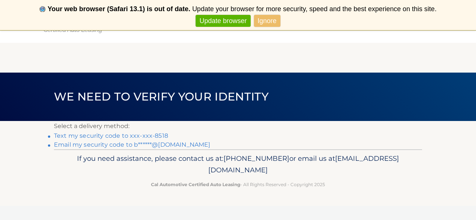
click at [160, 135] on link "Text my security code to xxx-xxx-8518" at bounding box center [111, 135] width 114 height 7
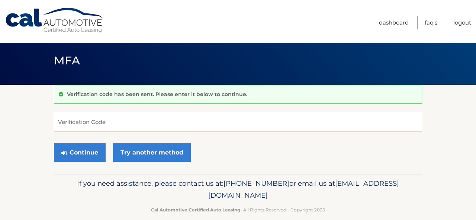
scroll to position [5, 0]
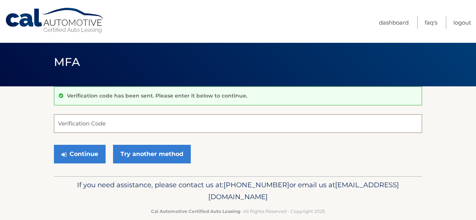
drag, startPoint x: 112, startPoint y: 124, endPoint x: 132, endPoint y: 125, distance: 19.4
click at [112, 124] on input "Verification Code" at bounding box center [238, 123] width 368 height 19
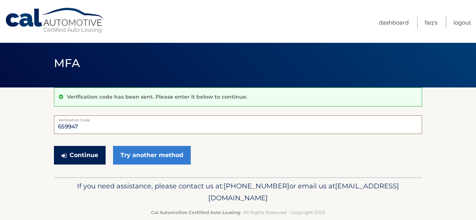
scroll to position [2, 0]
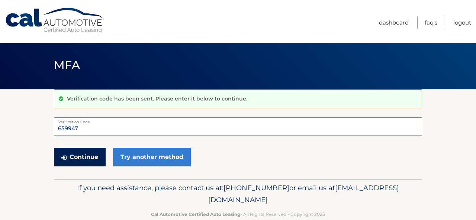
type input "659947"
click at [89, 154] on button "Continue" at bounding box center [80, 157] width 52 height 19
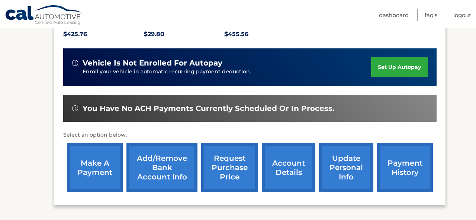
scroll to position [168, 0]
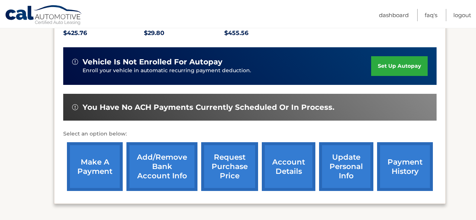
click at [96, 164] on link "make a payment" at bounding box center [95, 166] width 56 height 49
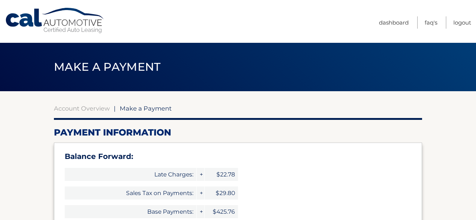
select select "OTIzZWU3ZmMtOTVjZS00MGFlLTg3YjUtNjM0ZTIyYWViY2Ez"
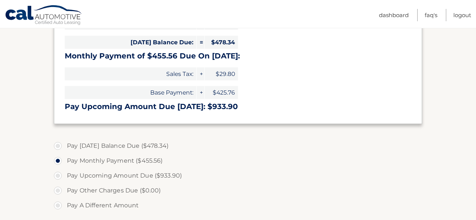
scroll to position [188, 0]
click at [59, 173] on label "Pay Upcoming Amount Due ($933.90)" at bounding box center [238, 175] width 368 height 15
click at [59, 173] on input "Pay Upcoming Amount Due ($933.90)" at bounding box center [60, 174] width 7 height 12
radio input "true"
type input "933.90"
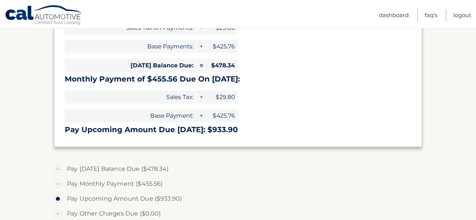
scroll to position [165, 0]
click at [58, 167] on label "Pay Today's Balance Due ($478.34)" at bounding box center [238, 168] width 368 height 15
click at [58, 167] on input "Pay Today's Balance Due ($478.34)" at bounding box center [60, 167] width 7 height 12
radio input "true"
type input "478.34"
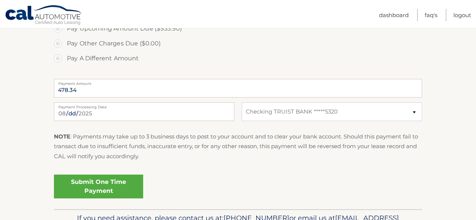
scroll to position [336, 0]
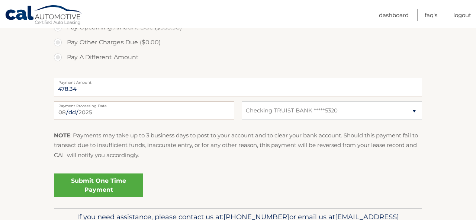
click at [97, 182] on link "Submit One Time Payment" at bounding box center [98, 185] width 89 height 24
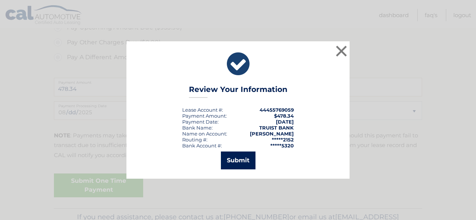
click at [242, 158] on button "Submit" at bounding box center [238, 160] width 35 height 18
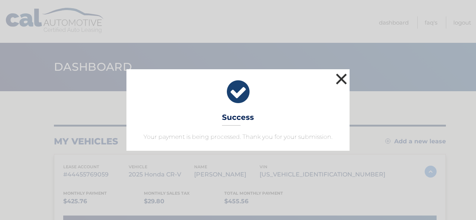
click at [341, 78] on button "×" at bounding box center [341, 78] width 15 height 15
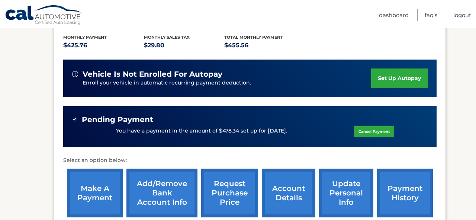
scroll to position [173, 0]
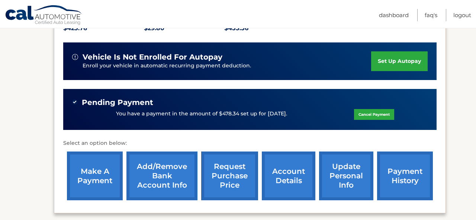
click at [402, 173] on link "payment history" at bounding box center [405, 175] width 56 height 49
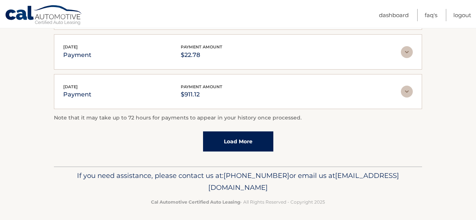
scroll to position [266, 0]
